Goal: Task Accomplishment & Management: Complete application form

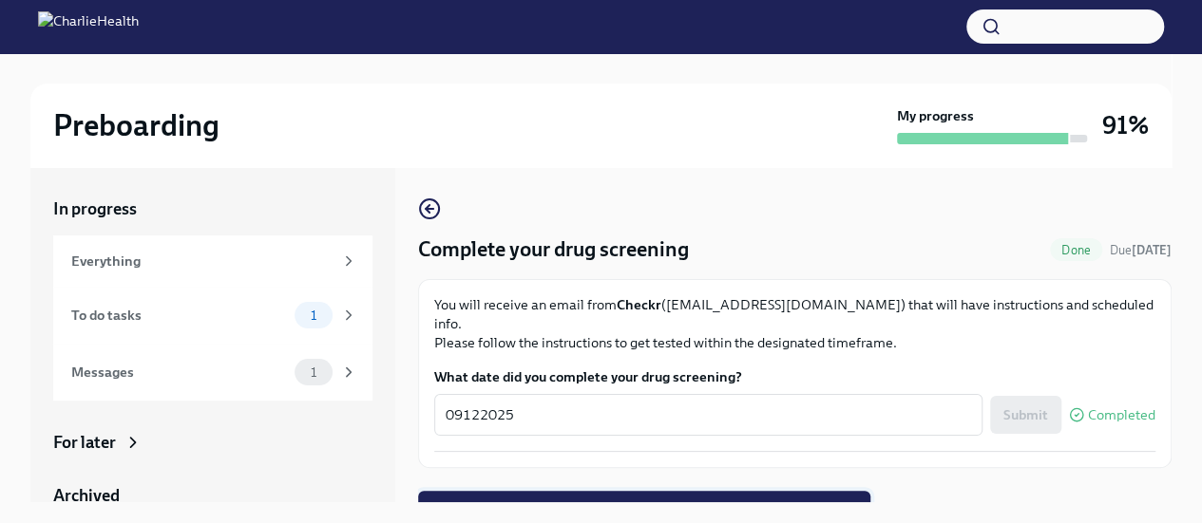
click at [819, 501] on span "Next task : Complete FBI Clearance Screening AFTER Fingerprinting" at bounding box center [644, 510] width 426 height 19
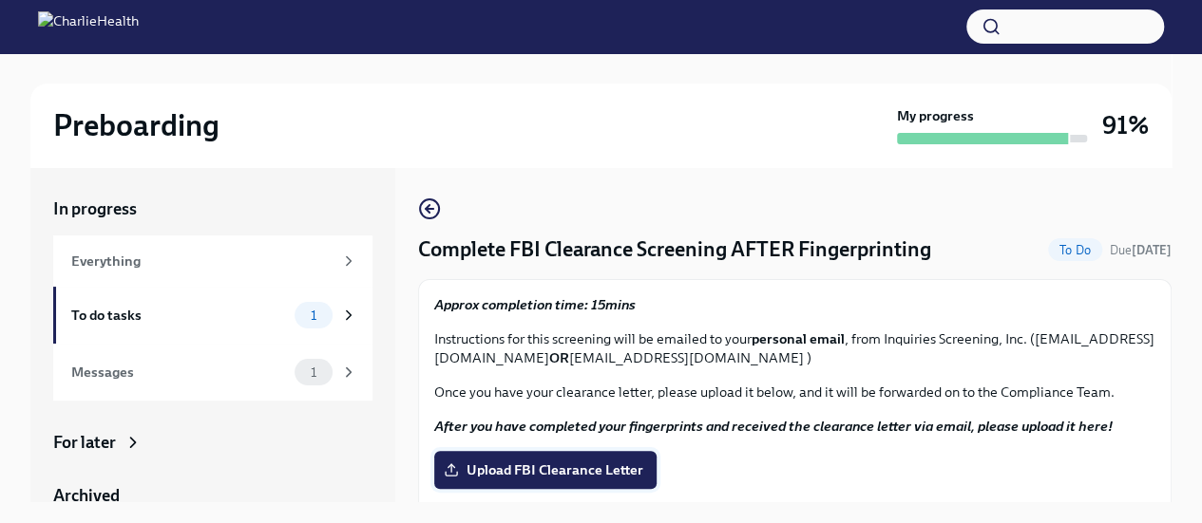
click at [524, 463] on span "Upload FBI Clearance Letter" at bounding box center [545, 470] width 196 height 19
click at [0, 0] on input "Upload FBI Clearance Letter" at bounding box center [0, 0] width 0 height 0
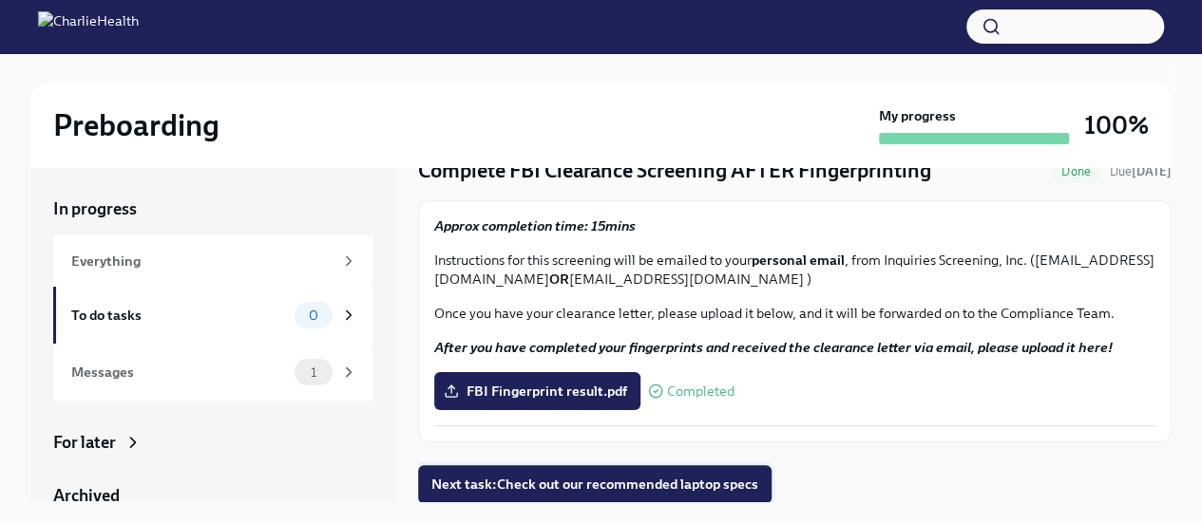
click at [732, 482] on span "Next task : Check out our recommended laptop specs" at bounding box center [594, 484] width 327 height 19
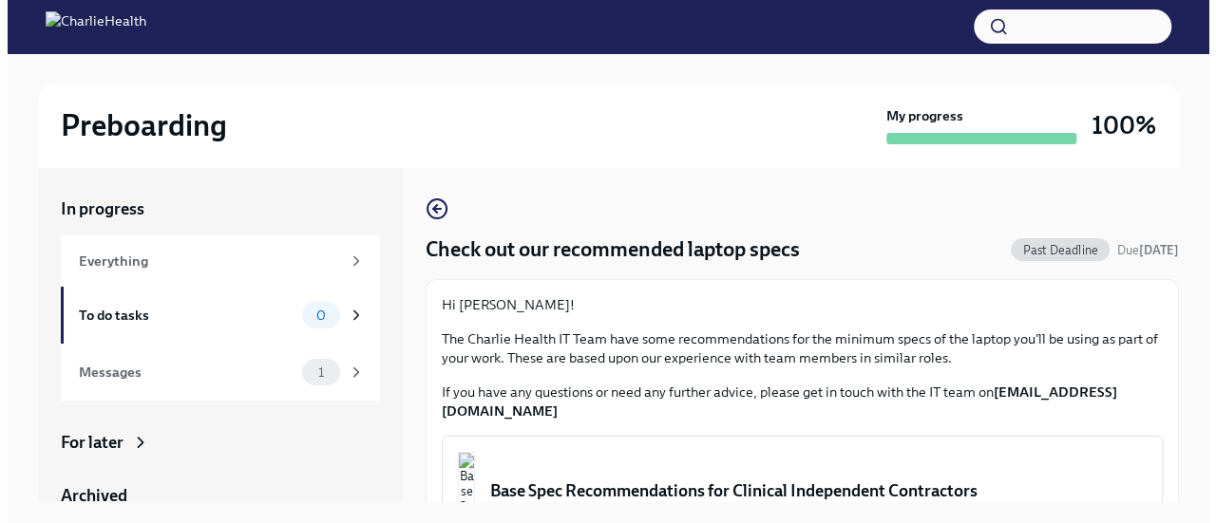
scroll to position [75, 0]
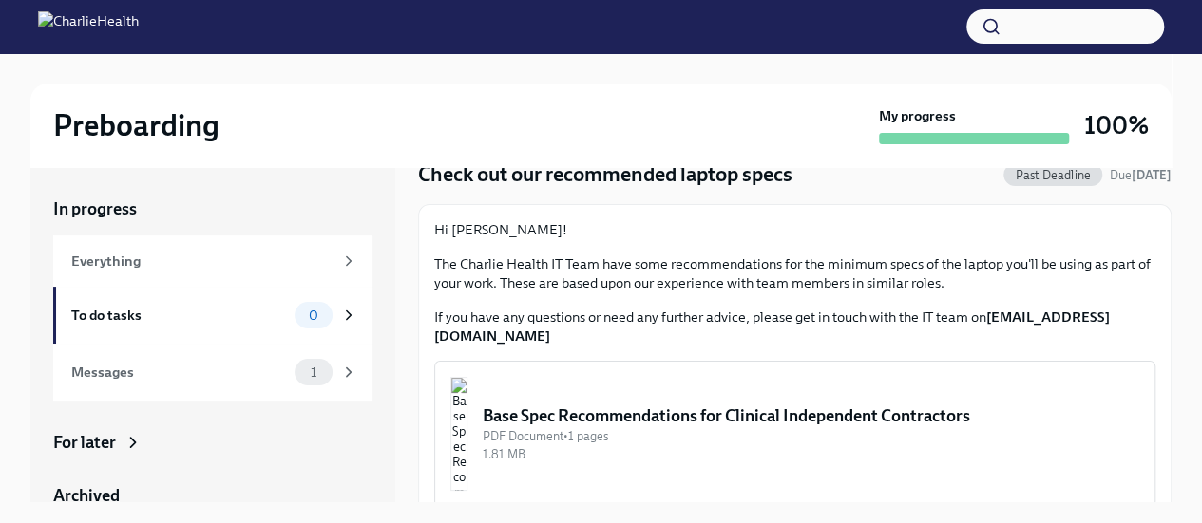
click at [867, 405] on div "Base Spec Recommendations for Clinical Independent Contractors" at bounding box center [811, 416] width 656 height 23
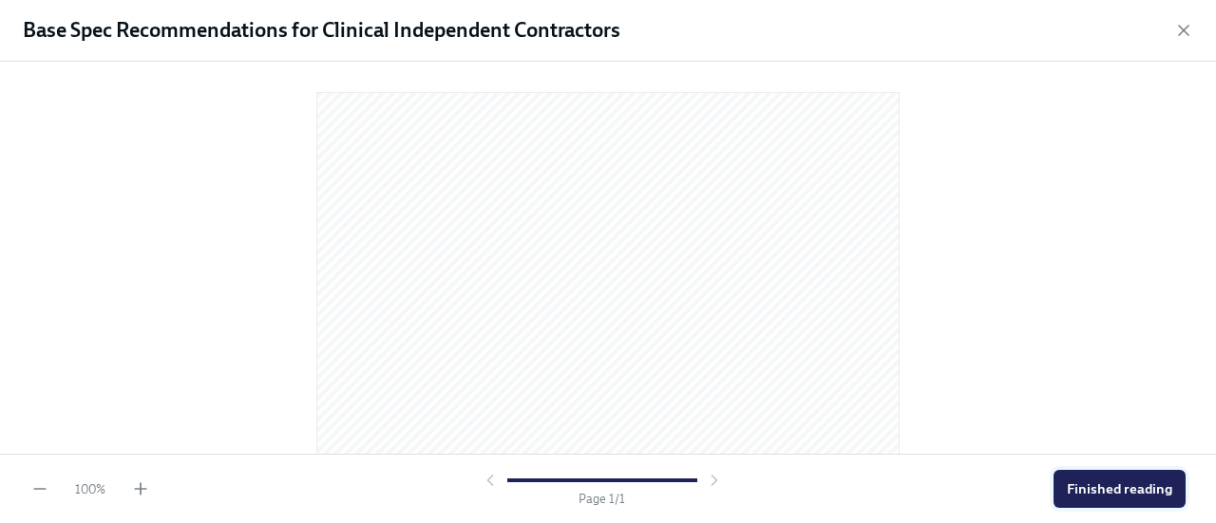
click at [1065, 483] on button "Finished reading" at bounding box center [1119, 489] width 132 height 38
